Goal: Information Seeking & Learning: Learn about a topic

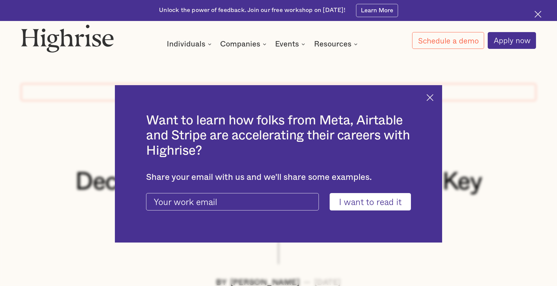
click at [433, 96] on img at bounding box center [429, 97] width 7 height 7
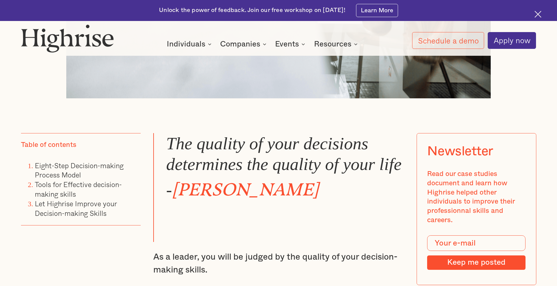
scroll to position [450, 0]
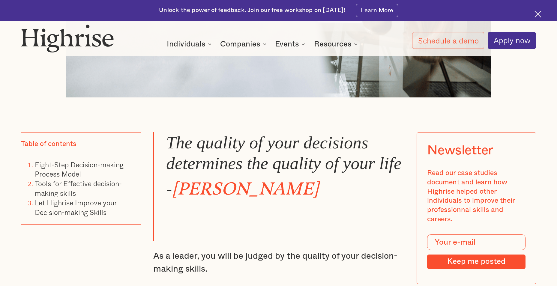
drag, startPoint x: 167, startPoint y: 145, endPoint x: 324, endPoint y: 184, distance: 161.5
click at [324, 184] on blockquote "The quality of your decisions determines the quality of your life - [PERSON_NAM…" at bounding box center [278, 186] width 250 height 109
drag, startPoint x: 324, startPoint y: 184, endPoint x: 291, endPoint y: 172, distance: 34.4
copy blockquote "The quality of your decisions determines the quality of your life - [PERSON_NAM…"
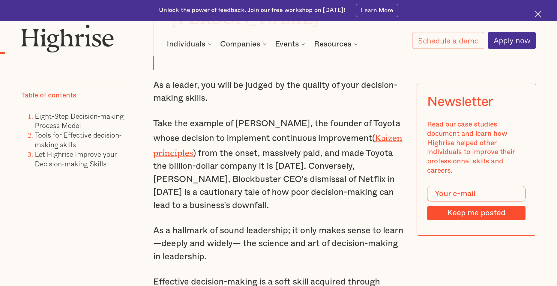
scroll to position [629, 0]
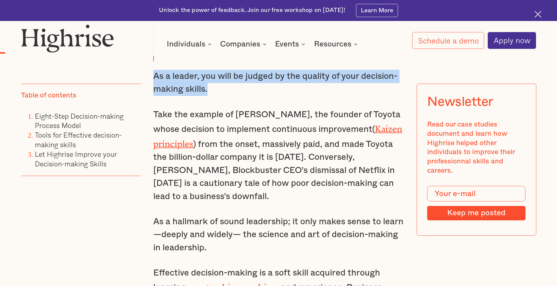
drag, startPoint x: 153, startPoint y: 76, endPoint x: 209, endPoint y: 92, distance: 58.0
click at [209, 92] on p "As a leader, you will be judged by the quality of your decision-making skills." at bounding box center [278, 83] width 250 height 26
drag, startPoint x: 209, startPoint y: 92, endPoint x: 202, endPoint y: 99, distance: 10.4
drag, startPoint x: 202, startPoint y: 99, endPoint x: 199, endPoint y: 84, distance: 15.2
copy p "As a leader, you will be judged by the quality of your decision-making skills."
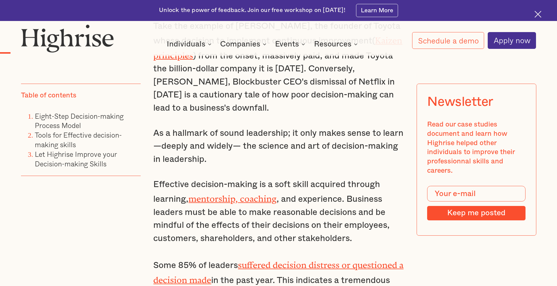
scroll to position [719, 0]
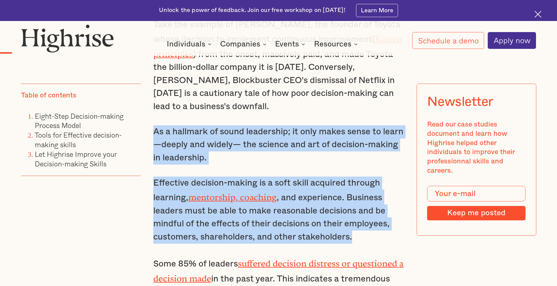
drag, startPoint x: 154, startPoint y: 129, endPoint x: 385, endPoint y: 234, distance: 254.3
click at [385, 234] on div "The quality of your decisions determines the quality of your life - [PERSON_NAM…" at bounding box center [278, 264] width 250 height 805
copy div "As a hallmark of sound leadership; it only makes sense to learn—deeply and wide…"
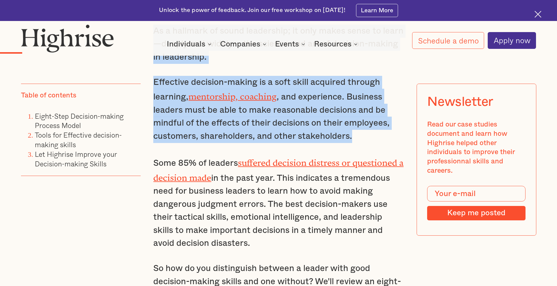
scroll to position [869, 0]
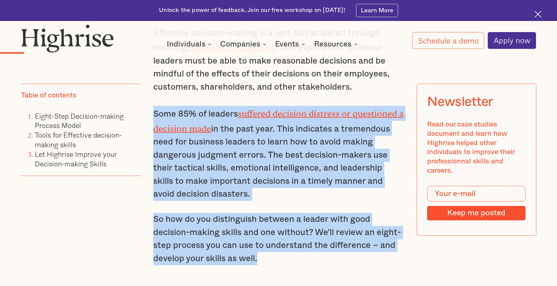
drag, startPoint x: 153, startPoint y: 108, endPoint x: 380, endPoint y: 244, distance: 264.4
click at [380, 244] on div "The quality of your decisions determines the quality of your life - [PERSON_NAM…" at bounding box center [278, 115] width 250 height 805
click at [222, 152] on p "Some 85% of leaders suffered decision distress or questioned a decision made in…" at bounding box center [278, 153] width 250 height 95
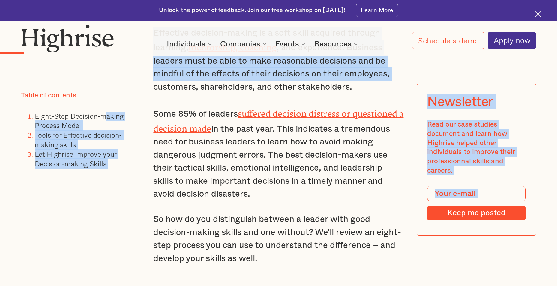
drag, startPoint x: 107, startPoint y: 84, endPoint x: 139, endPoint y: 98, distance: 35.3
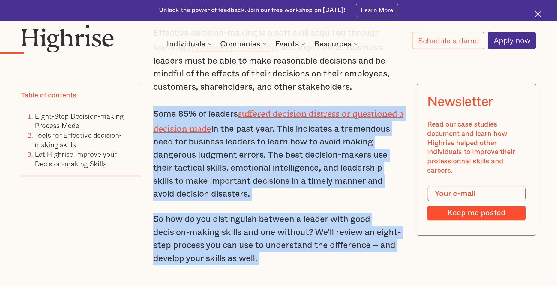
drag, startPoint x: 152, startPoint y: 109, endPoint x: 268, endPoint y: 256, distance: 187.8
copy div "Some 85% of leaders suffered decision distress or questioned a decision made in…"
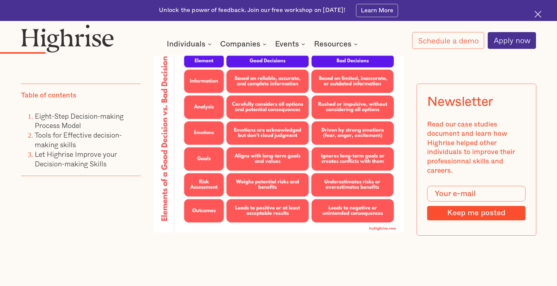
scroll to position [1109, 0]
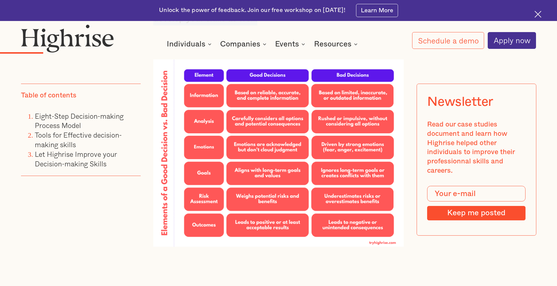
click at [269, 128] on img at bounding box center [278, 153] width 250 height 188
click at [163, 59] on img at bounding box center [278, 153] width 250 height 188
click at [158, 62] on img at bounding box center [278, 153] width 250 height 188
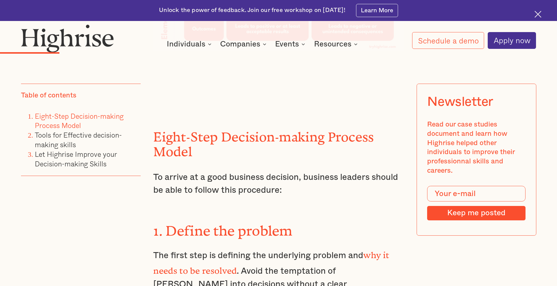
scroll to position [1319, 0]
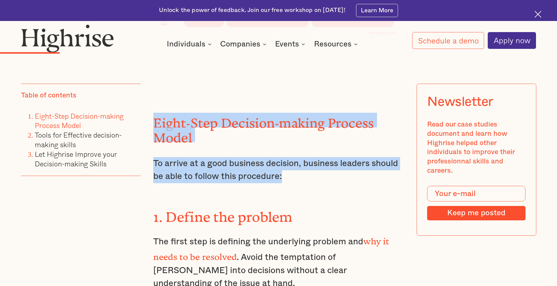
drag, startPoint x: 154, startPoint y: 115, endPoint x: 287, endPoint y: 172, distance: 144.6
copy div "Eight-Step Decision-making Process Model To arrive at a good business decision,…"
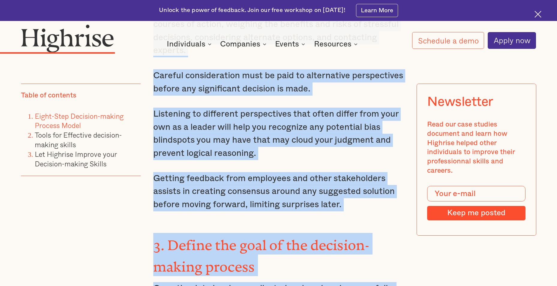
scroll to position [2017, 0]
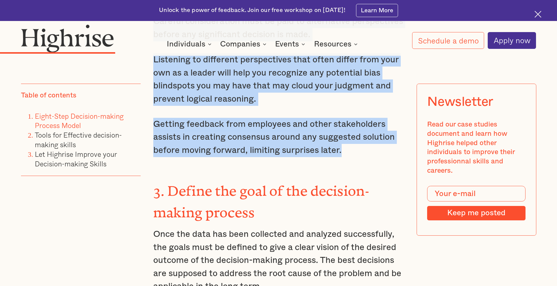
drag, startPoint x: 165, startPoint y: 118, endPoint x: 364, endPoint y: 118, distance: 199.3
copy div "Loremi dol sitamet Con adipi elit se doeiusmo tem incididunt utlabor etd mag al…"
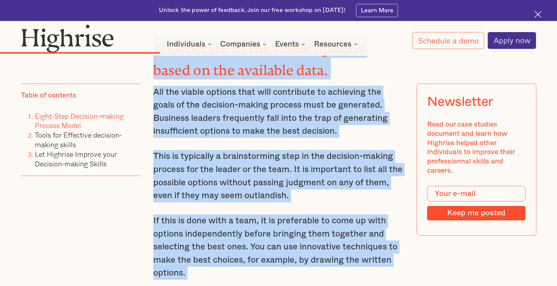
scroll to position [2618, 0]
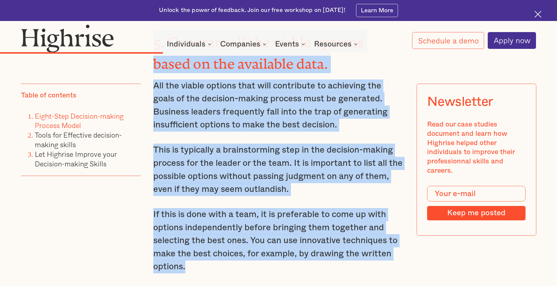
drag, startPoint x: 167, startPoint y: 98, endPoint x: 328, endPoint y: 211, distance: 196.6
copy div "Define the goal of the decision-making process Once the data has been collected…"
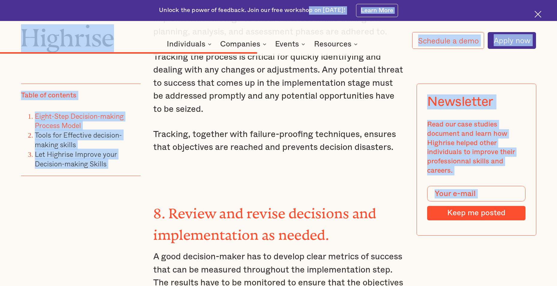
scroll to position [3793, 0]
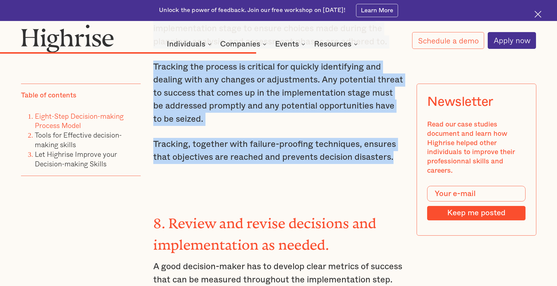
drag, startPoint x: 169, startPoint y: 96, endPoint x: 397, endPoint y: 98, distance: 228.1
copy div "Weighing options from the number of viable options This step entails carefully …"
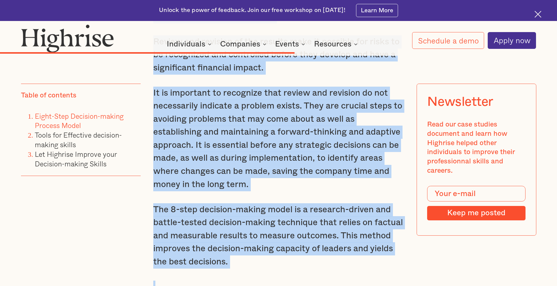
scroll to position [4276, 0]
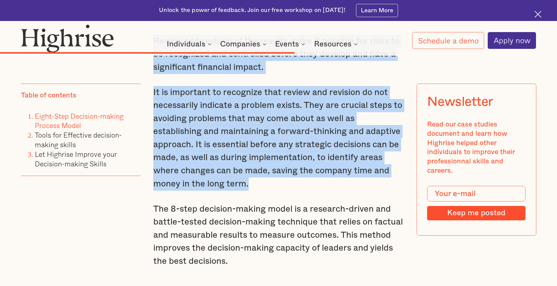
drag, startPoint x: 169, startPoint y: 156, endPoint x: 324, endPoint y: 119, distance: 158.9
copy div "Review and revise decisions and implementation as needed. A good decision-maker…"
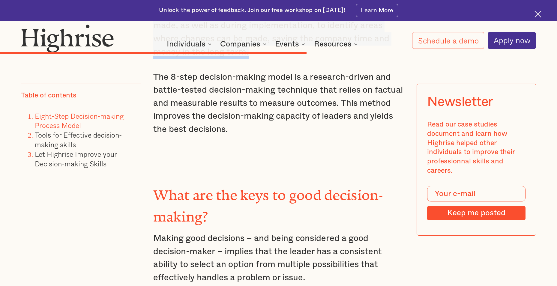
scroll to position [4426, 0]
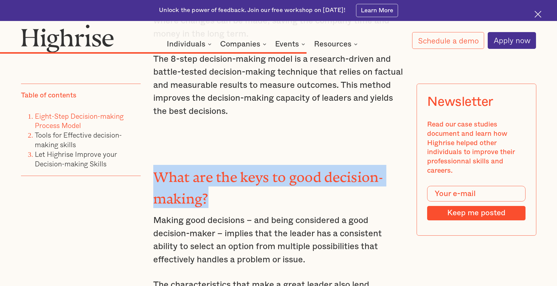
drag, startPoint x: 153, startPoint y: 103, endPoint x: 209, endPoint y: 127, distance: 61.6
click at [209, 165] on h3 "What are the keys to good decision-making?" at bounding box center [278, 186] width 250 height 43
drag, startPoint x: 209, startPoint y: 127, endPoint x: 183, endPoint y: 114, distance: 28.8
copy strong "What are the keys to good decision-making?"
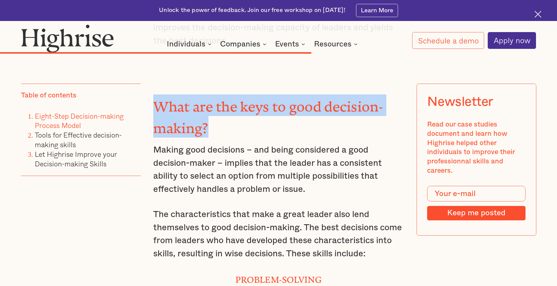
scroll to position [4486, 0]
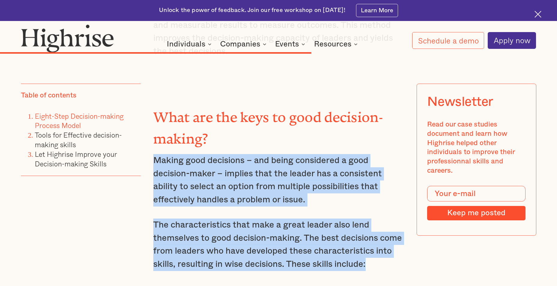
drag, startPoint x: 153, startPoint y: 88, endPoint x: 364, endPoint y: 186, distance: 232.5
click at [364, 186] on div "7. Implementation of the selected option. The last step in the decision-making …" at bounding box center [278, 227] width 250 height 2538
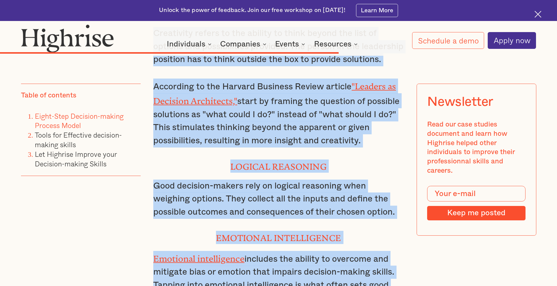
scroll to position [4912, 0]
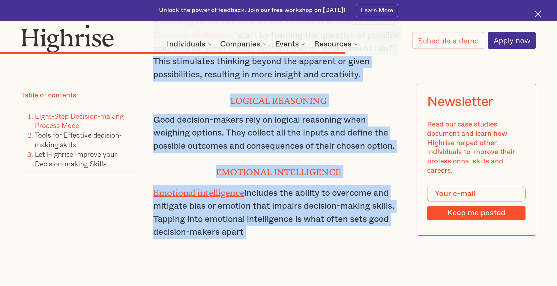
drag, startPoint x: 237, startPoint y: 127, endPoint x: 346, endPoint y: 172, distance: 118.2
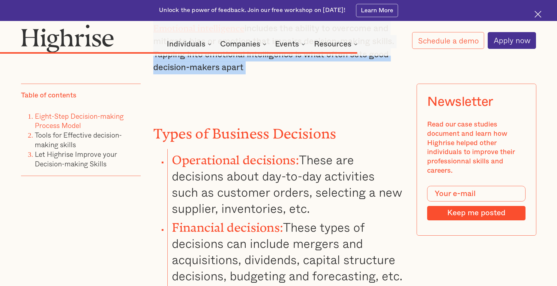
scroll to position [5062, 0]
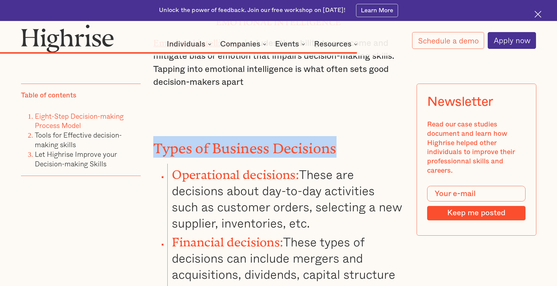
drag, startPoint x: 168, startPoint y: 78, endPoint x: 356, endPoint y: 80, distance: 188.9
click at [356, 136] on h3 "Types of Business Decisions" at bounding box center [278, 147] width 250 height 22
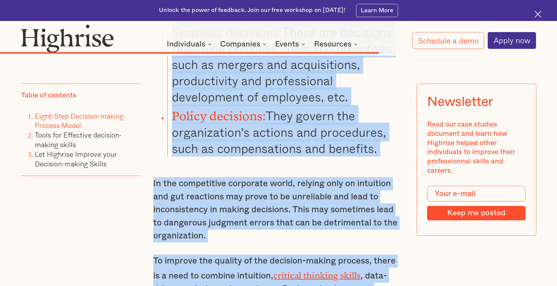
scroll to position [5362, 0]
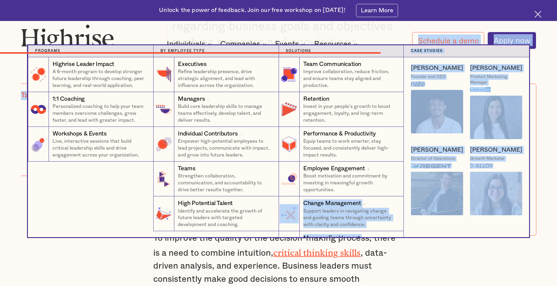
drag, startPoint x: 173, startPoint y: 99, endPoint x: 299, endPoint y: 220, distance: 174.7
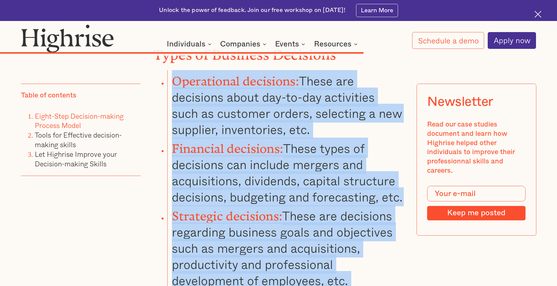
scroll to position [5159, 0]
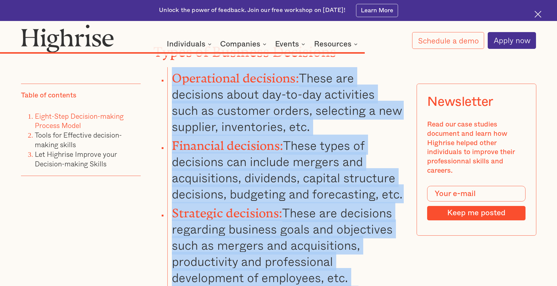
drag, startPoint x: 171, startPoint y: 127, endPoint x: 389, endPoint y: 242, distance: 245.8
click at [389, 242] on ul "Operational decisions: These are decisions about day-to-day activities such as …" at bounding box center [273, 202] width 260 height 270
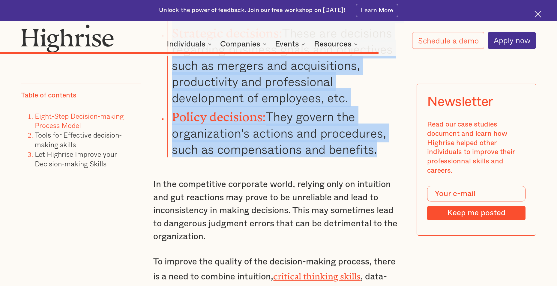
scroll to position [5309, 0]
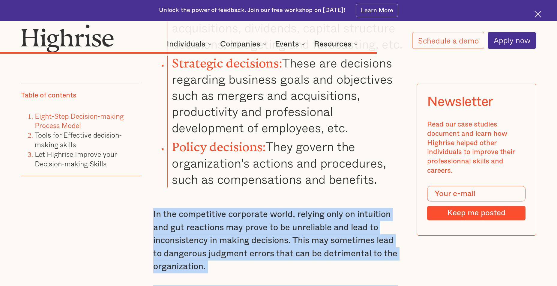
drag, startPoint x: 153, startPoint y: 137, endPoint x: 368, endPoint y: 267, distance: 251.6
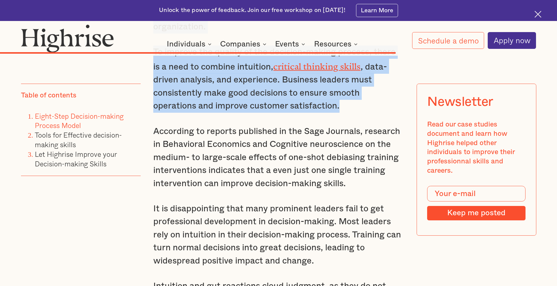
scroll to position [5578, 0]
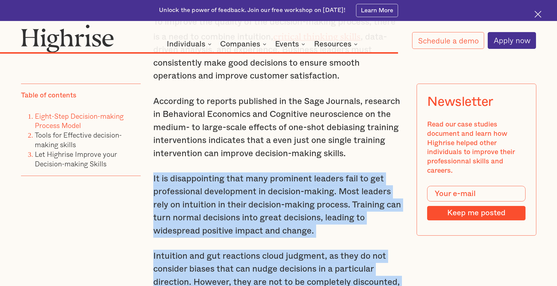
drag, startPoint x: 152, startPoint y: 100, endPoint x: 403, endPoint y: 255, distance: 294.4
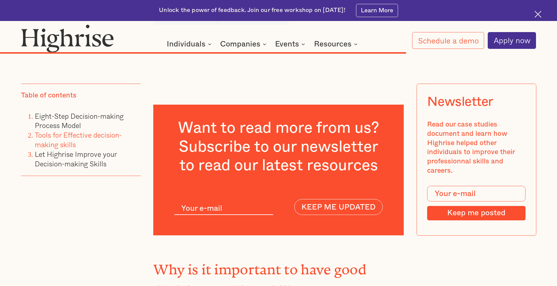
scroll to position [5968, 0]
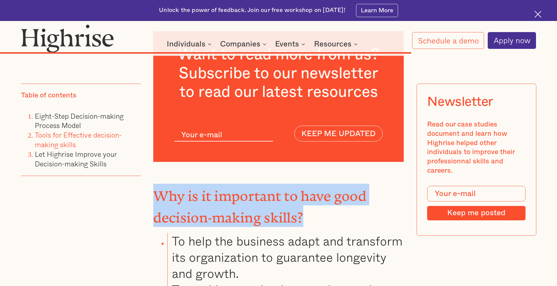
drag, startPoint x: 155, startPoint y: 117, endPoint x: 317, endPoint y: 136, distance: 163.4
click at [317, 184] on h3 "Why is it important to have good decision-making skills?" at bounding box center [278, 205] width 250 height 43
drag, startPoint x: 317, startPoint y: 136, endPoint x: 257, endPoint y: 132, distance: 59.8
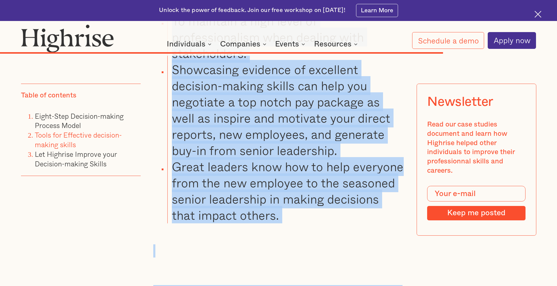
scroll to position [6427, 0]
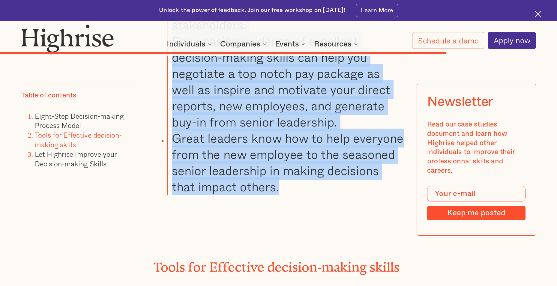
drag, startPoint x: 173, startPoint y: 158, endPoint x: 308, endPoint y: 102, distance: 146.5
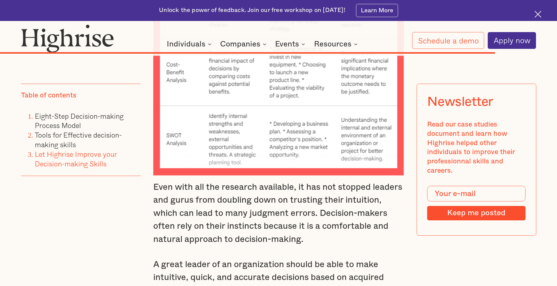
scroll to position [7057, 0]
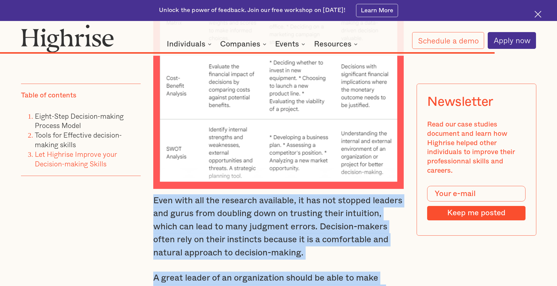
drag, startPoint x: 153, startPoint y: 117, endPoint x: 234, endPoint y: 242, distance: 148.7
drag, startPoint x: 234, startPoint y: 242, endPoint x: 237, endPoint y: 154, distance: 88.5
